Goal: Transaction & Acquisition: Purchase product/service

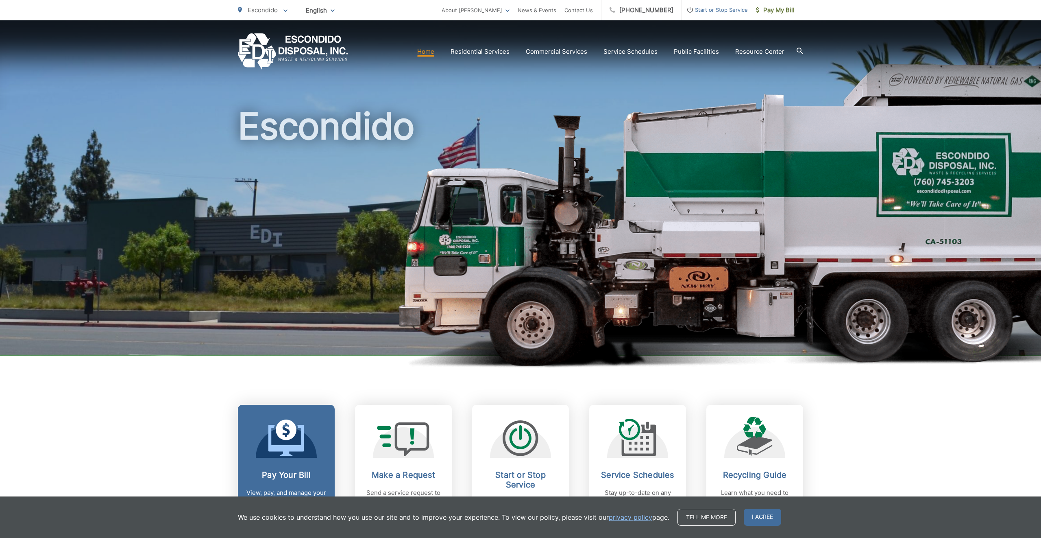
click at [279, 456] on span at bounding box center [286, 438] width 36 height 38
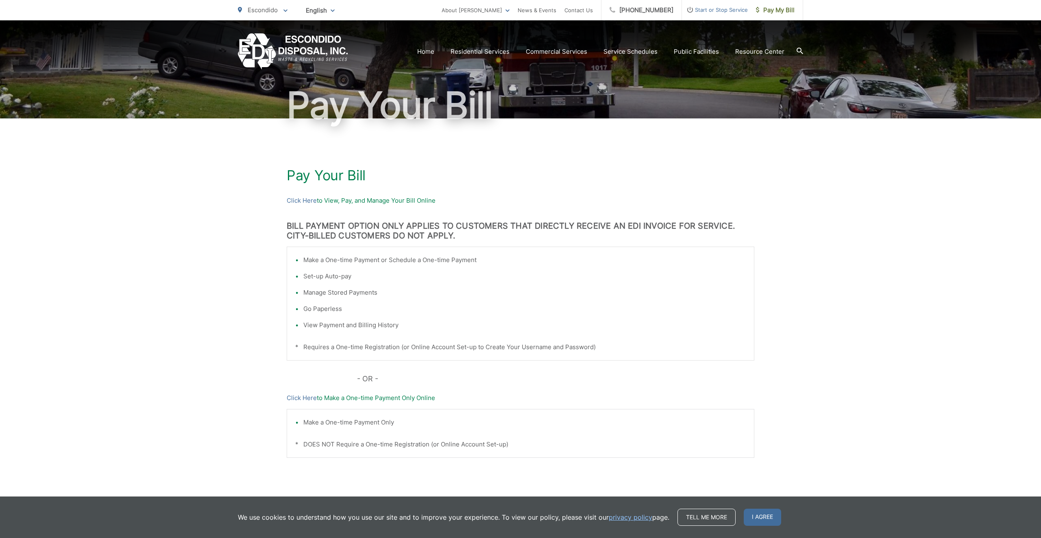
scroll to position [57, 0]
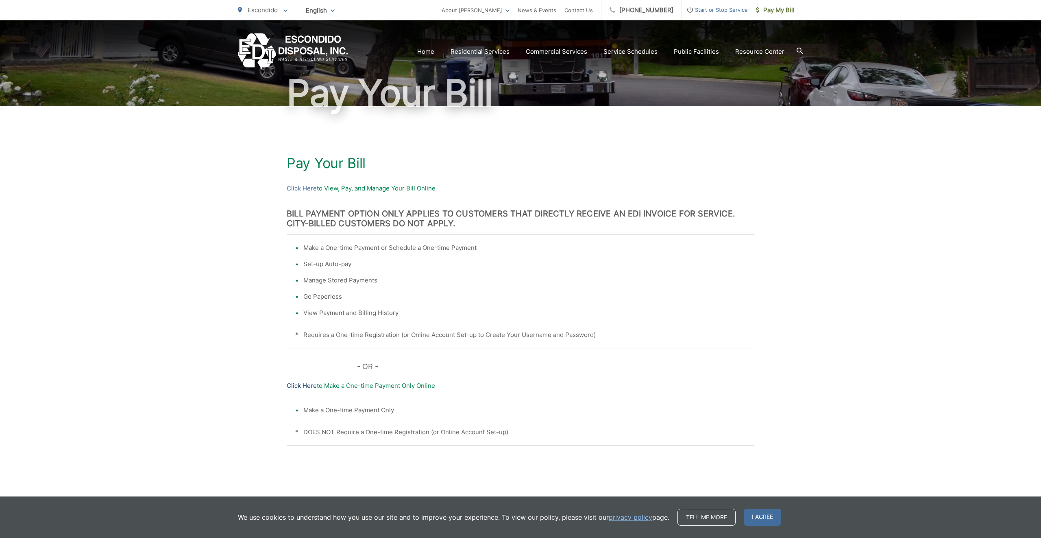
click at [296, 384] on link "Click Here" at bounding box center [302, 386] width 30 height 10
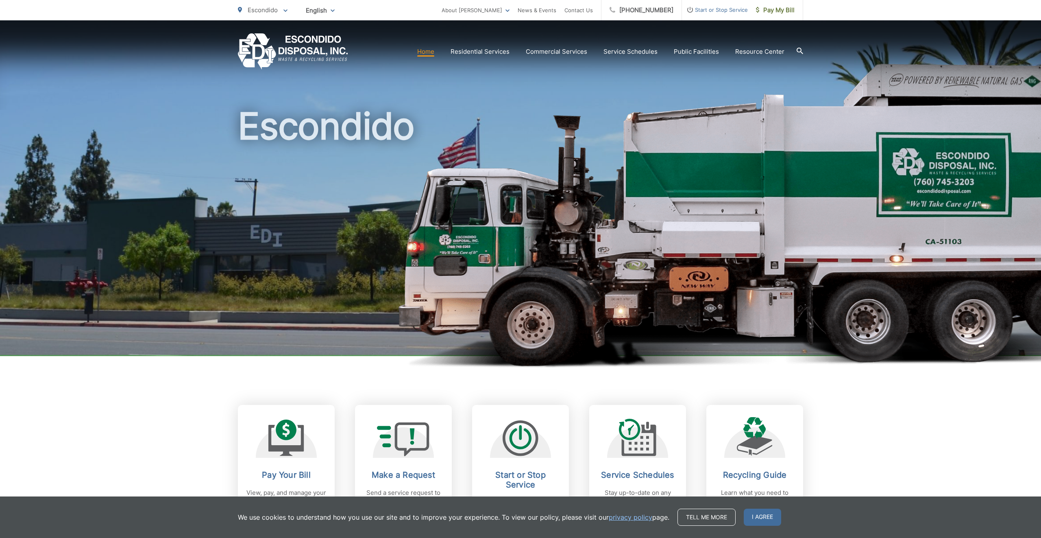
click at [284, 12] on icon at bounding box center [285, 10] width 4 height 3
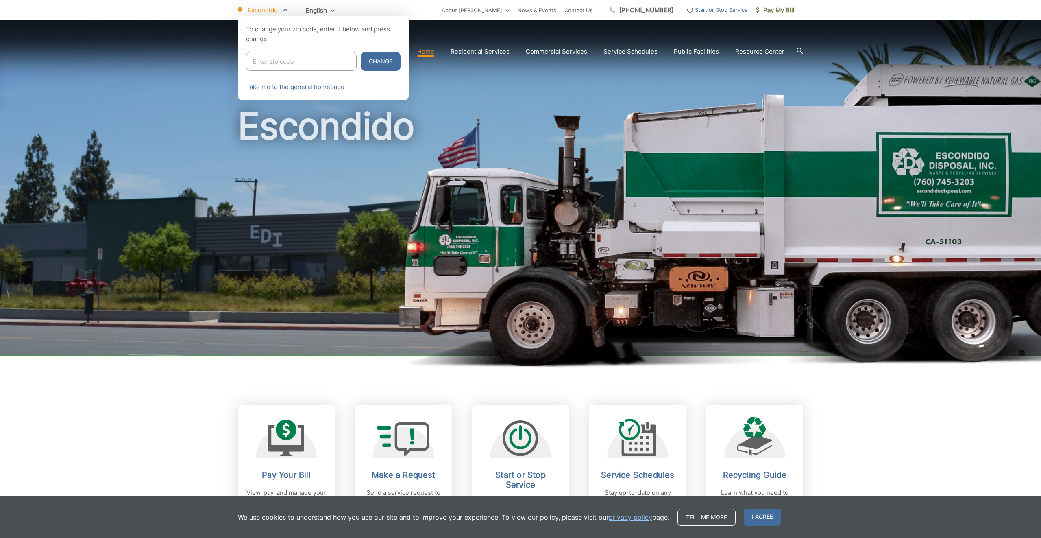
click at [282, 56] on input "Enter zip code" at bounding box center [301, 61] width 111 height 19
type input "92029"
click at [361, 65] on button "Change" at bounding box center [381, 61] width 40 height 19
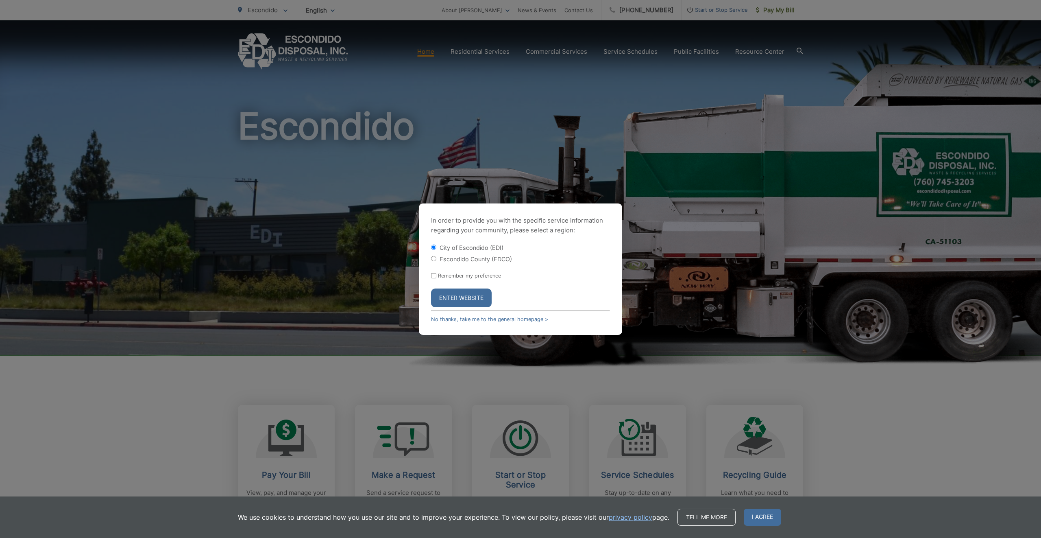
click at [431, 256] on input "Escondido County (EDCO)" at bounding box center [433, 258] width 5 height 5
radio input "true"
click at [445, 302] on button "Enter Website" at bounding box center [461, 297] width 61 height 19
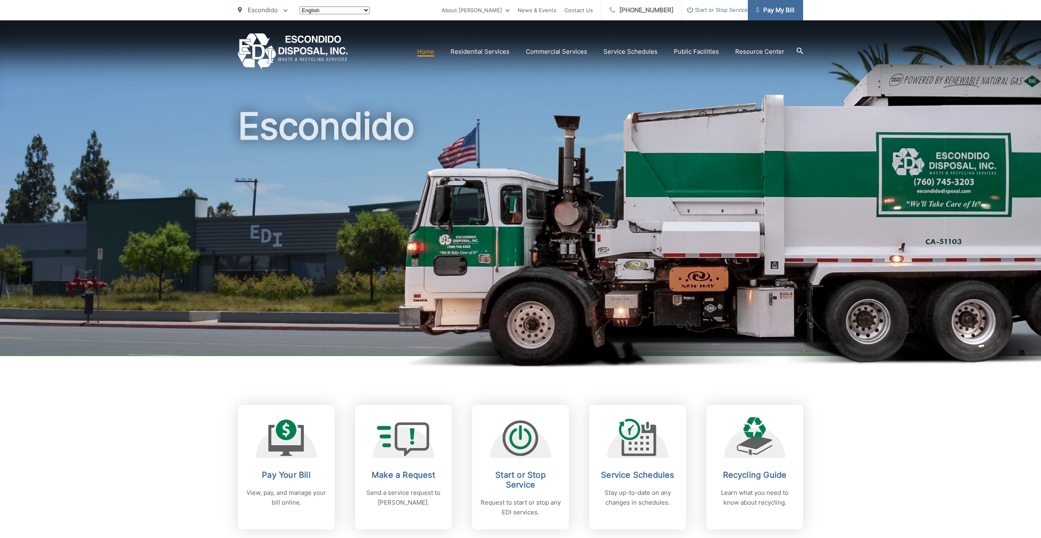
click at [775, 13] on span "Pay My Bill" at bounding box center [775, 10] width 39 height 10
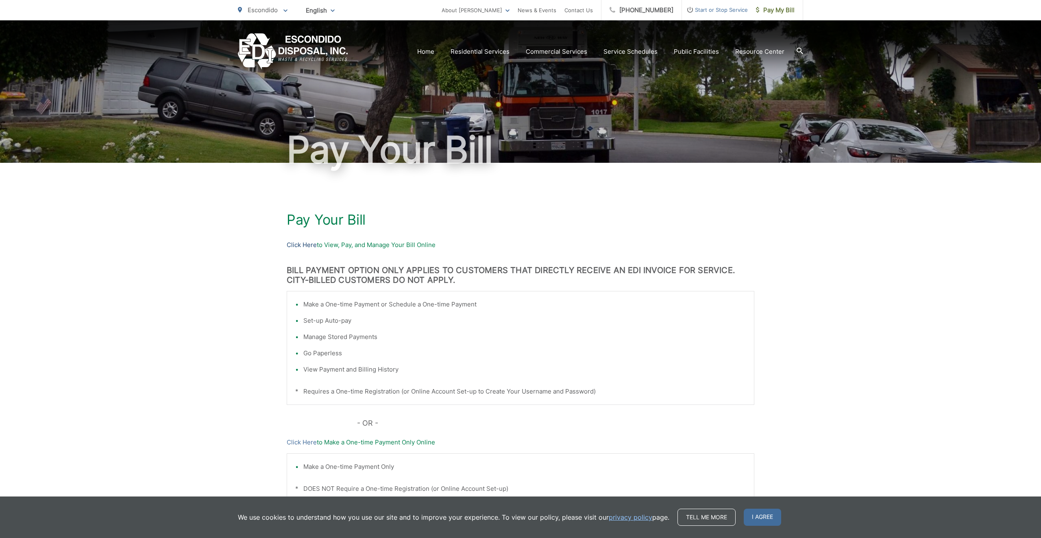
click at [299, 242] on link "Click Here" at bounding box center [302, 245] width 30 height 10
click at [283, 10] on p "Escondido" at bounding box center [263, 10] width 50 height 10
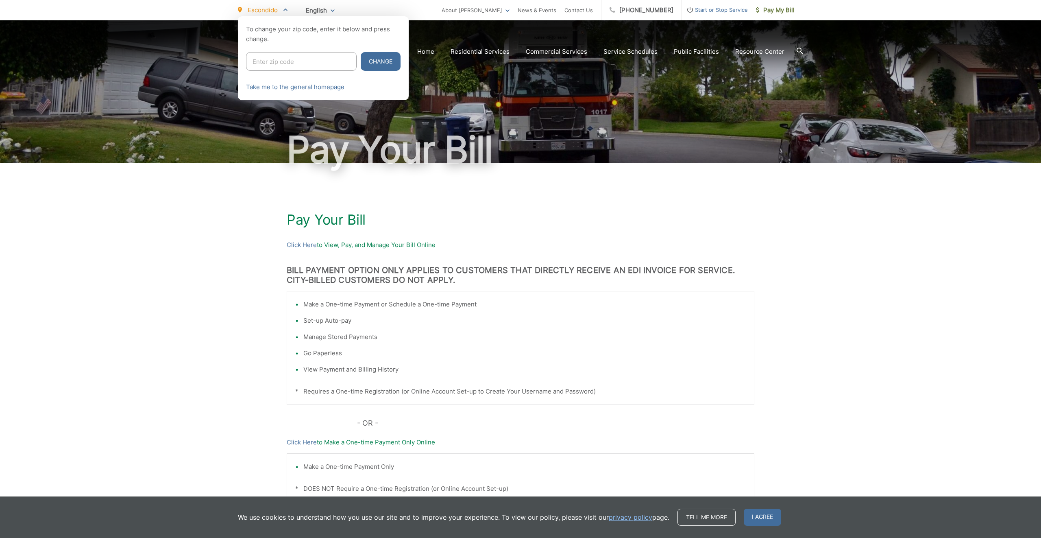
click at [285, 64] on input "Enter zip code" at bounding box center [301, 61] width 111 height 19
type input "92029"
click at [361, 60] on button "Change" at bounding box center [381, 61] width 40 height 19
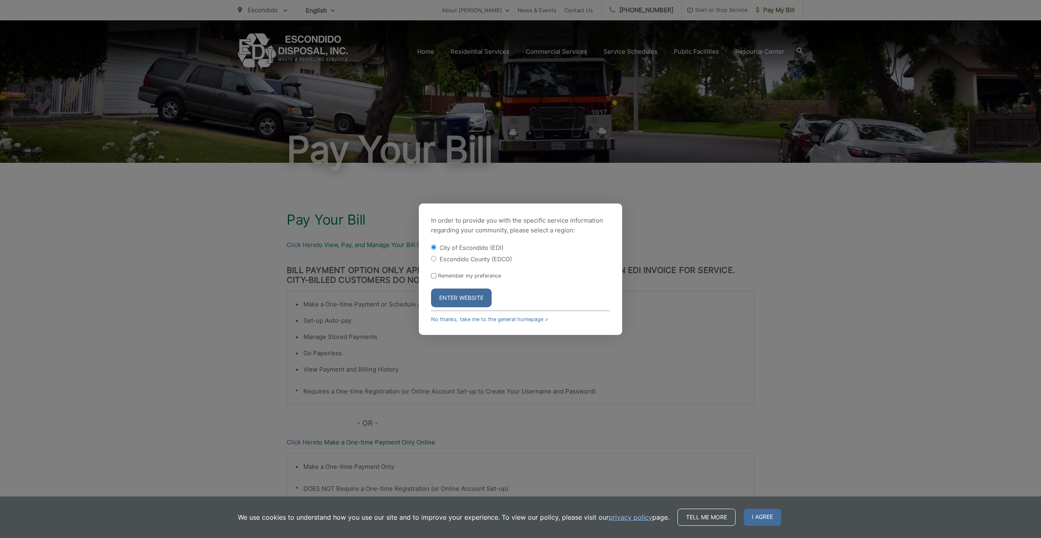
click at [433, 257] on input "Escondido County (EDCO)" at bounding box center [433, 258] width 5 height 5
radio input "true"
click at [443, 300] on button "Enter Website" at bounding box center [461, 297] width 61 height 19
